Goal: Information Seeking & Learning: Learn about a topic

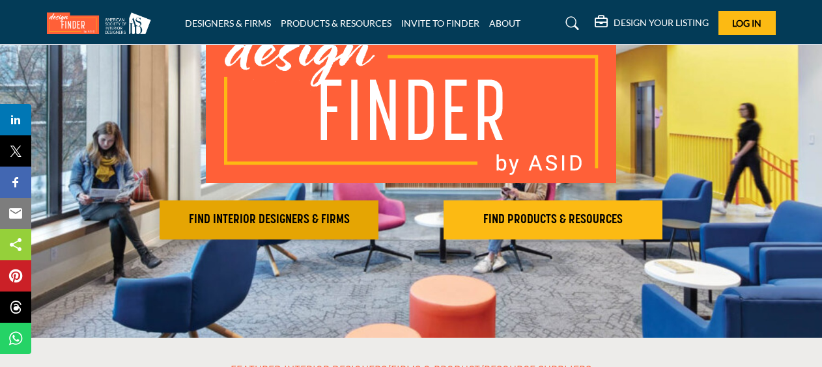
click at [335, 221] on h2 "FIND INTERIOR DESIGNERS & FIRMS" at bounding box center [268, 220] width 211 height 16
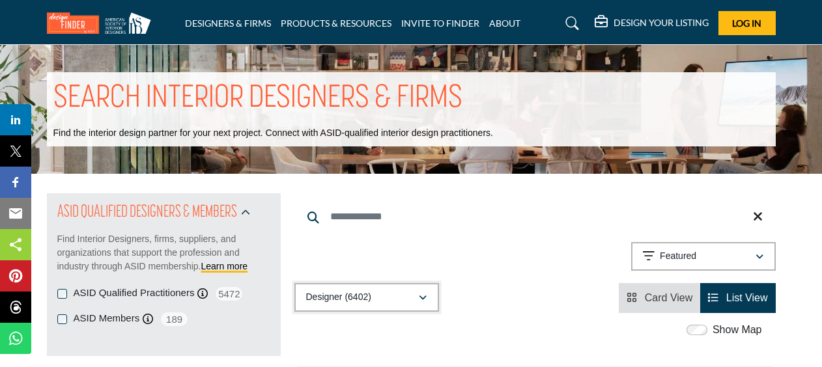
click at [416, 299] on div "Designer (6402)" at bounding box center [362, 298] width 112 height 16
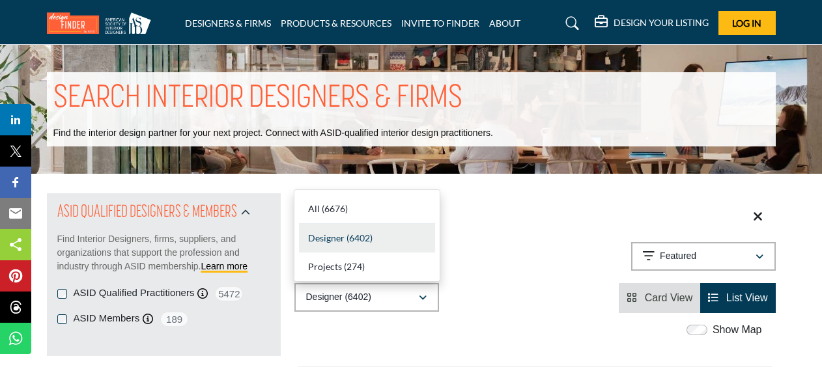
click at [518, 296] on div "Designer (6402) All (6676) Designer (6402) Products (3) Projects (274)" at bounding box center [534, 298] width 481 height 30
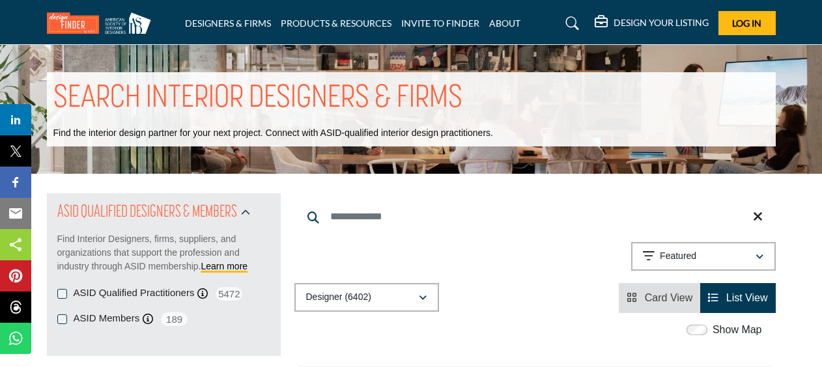
click at [83, 21] on img at bounding box center [102, 22] width 111 height 21
